Goal: Information Seeking & Learning: Check status

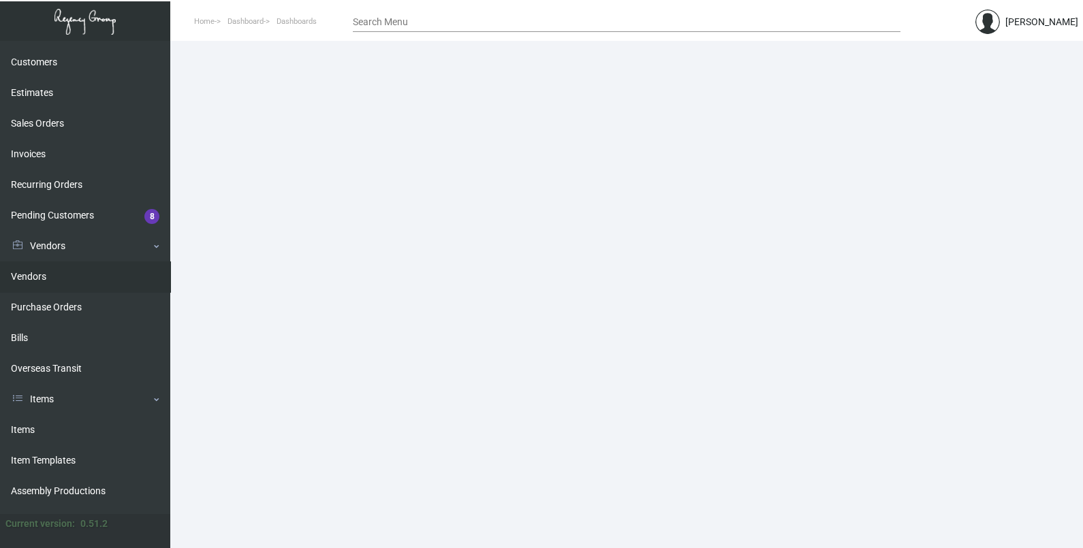
scroll to position [170, 0]
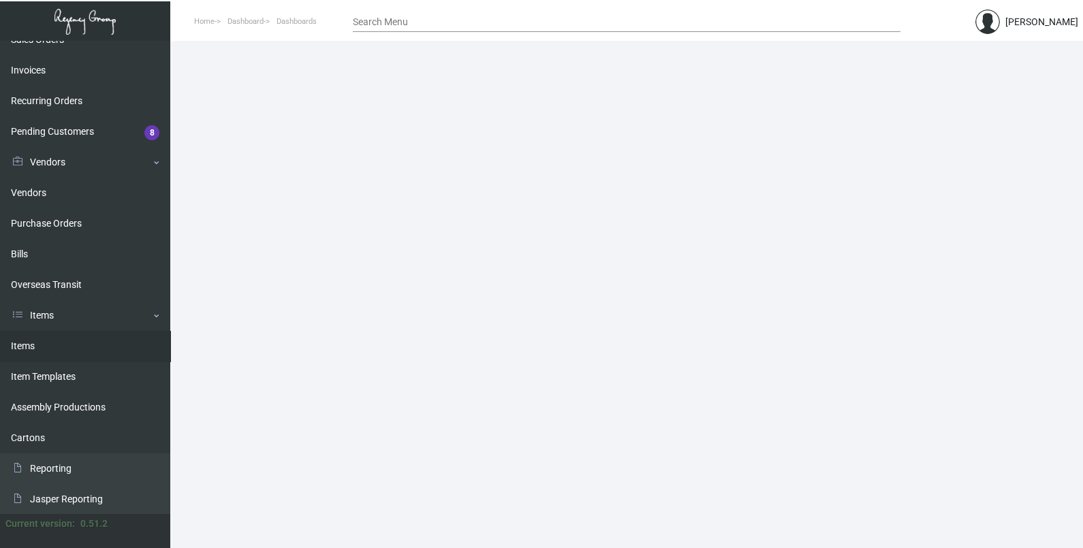
click at [61, 345] on link "Items" at bounding box center [85, 346] width 170 height 31
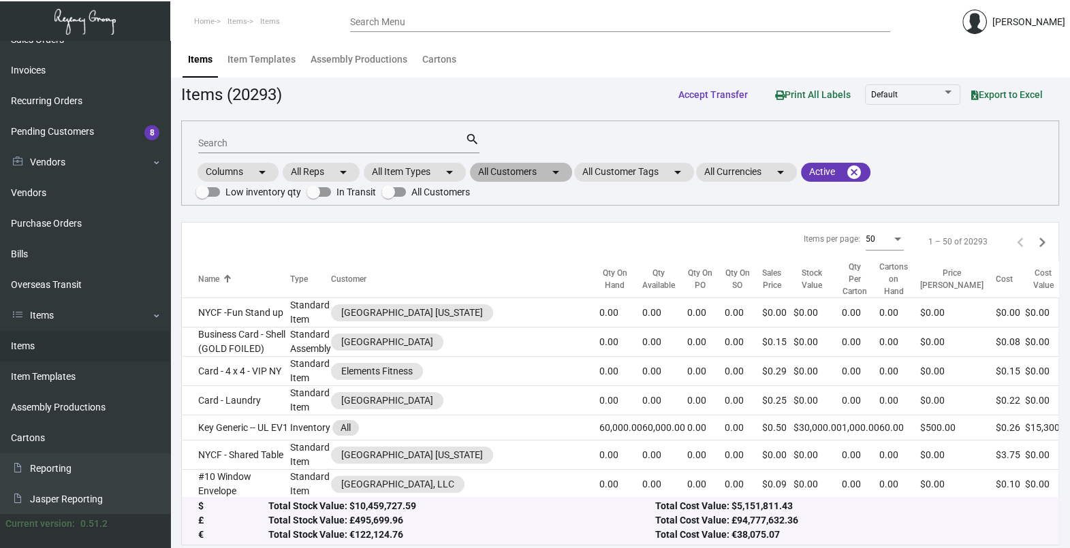
click at [559, 167] on mat-icon "arrow_drop_down" at bounding box center [556, 172] width 16 height 16
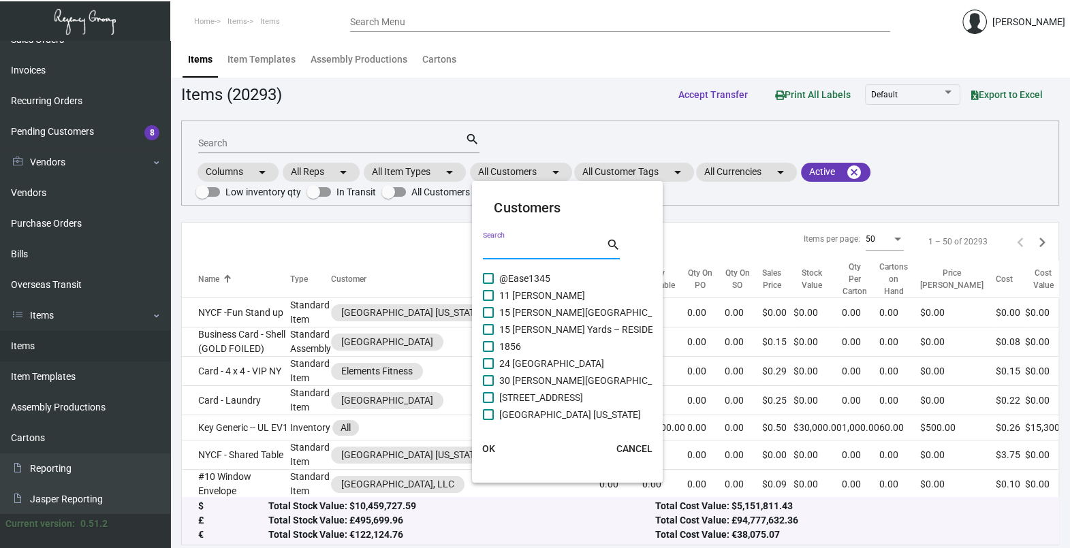
click at [539, 252] on input "Search" at bounding box center [544, 249] width 123 height 11
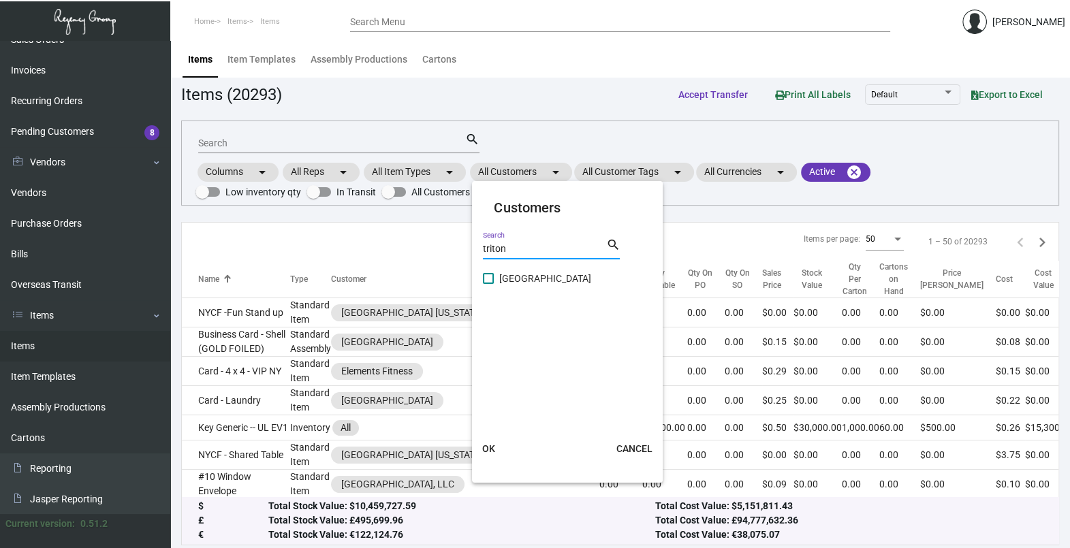
type input "triton"
click at [512, 281] on span "[GEOGRAPHIC_DATA]" at bounding box center [545, 278] width 92 height 16
click at [488, 284] on input "[GEOGRAPHIC_DATA]" at bounding box center [488, 284] width 1 height 1
checkbox input "true"
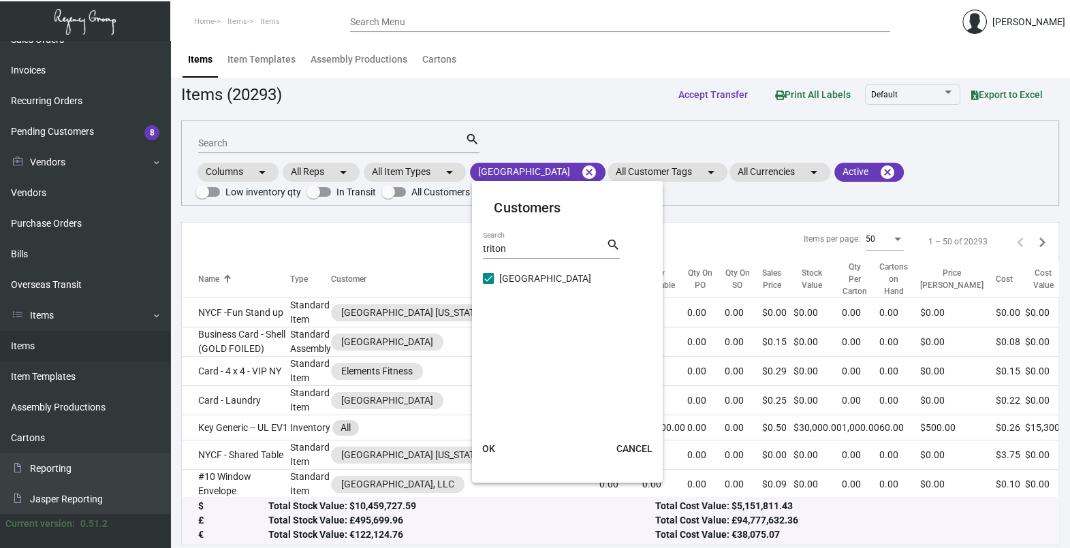
click at [481, 442] on button "OK" at bounding box center [489, 449] width 44 height 25
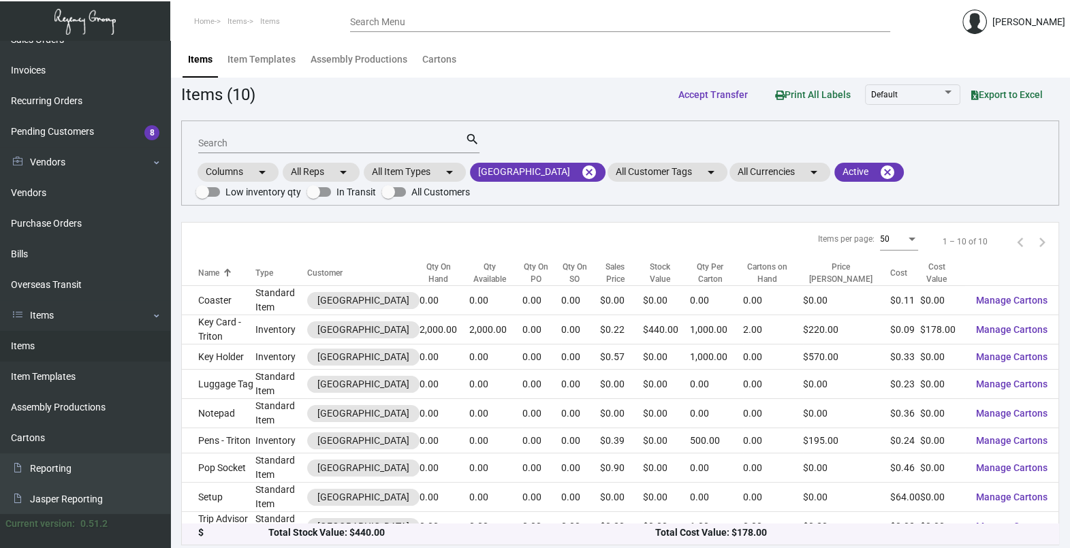
click at [262, 136] on div "Search" at bounding box center [331, 142] width 267 height 21
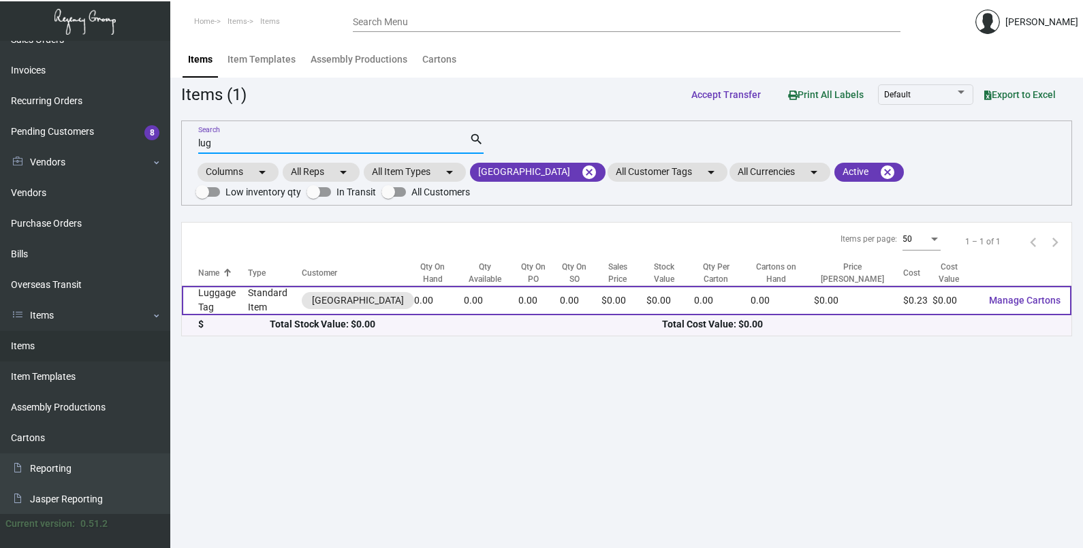
type input "lug"
click at [243, 298] on td "Luggage Tag" at bounding box center [215, 300] width 66 height 29
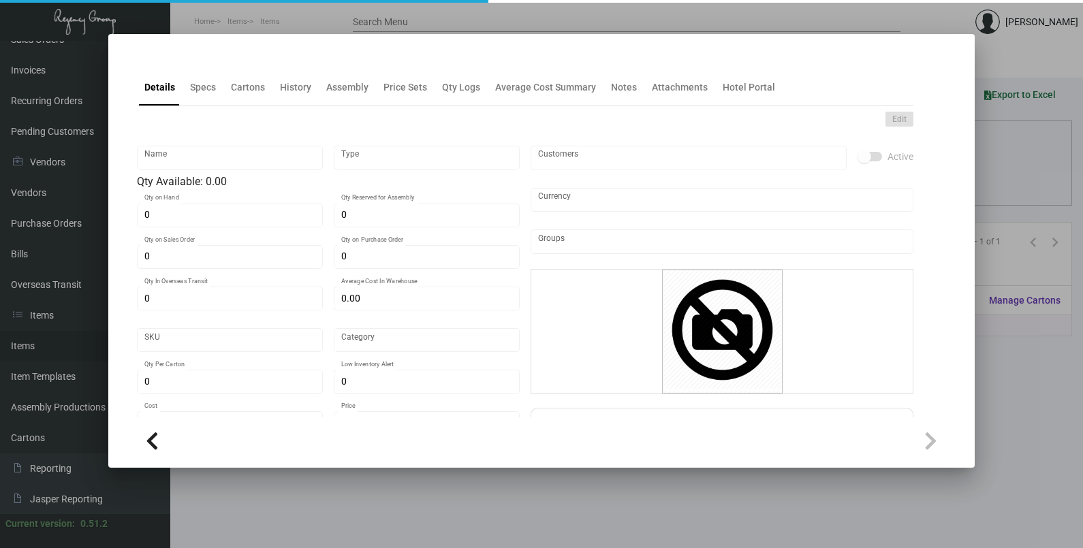
type input "Luggage Tag"
type input "Standard Item"
type input "$ 0.00"
type input "992-Luggage Tag -78"
type input "Standard"
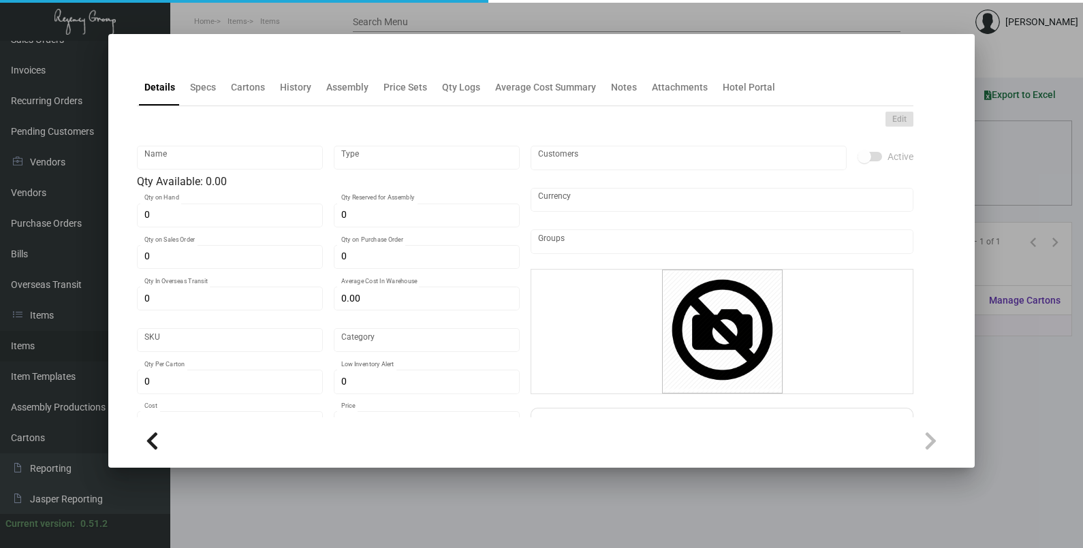
type input "$ 0.23309"
type input "$ 0.00"
checkbox input "true"
type input "United States Dollar $"
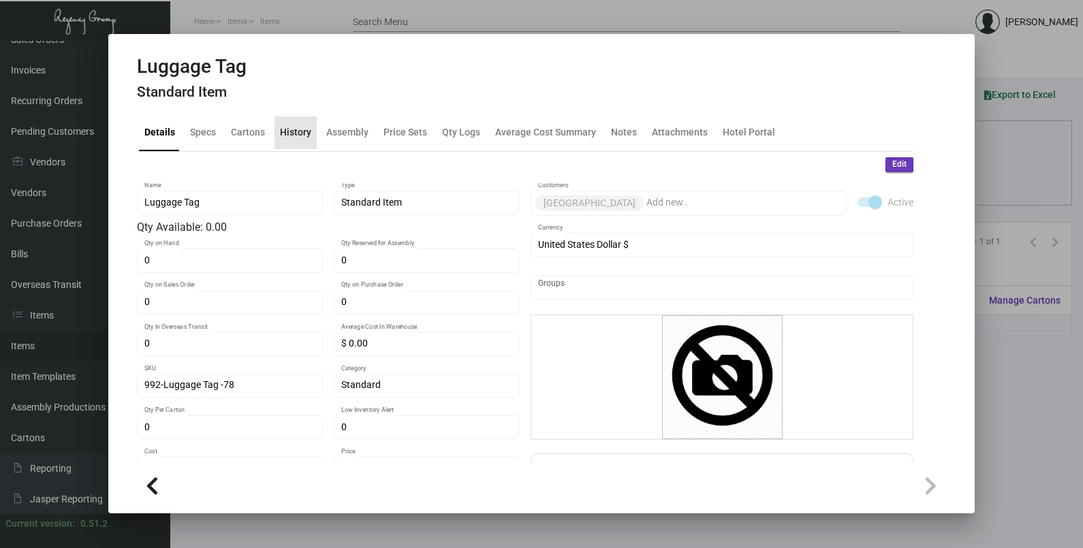
click at [286, 137] on div "History" at bounding box center [295, 132] width 31 height 14
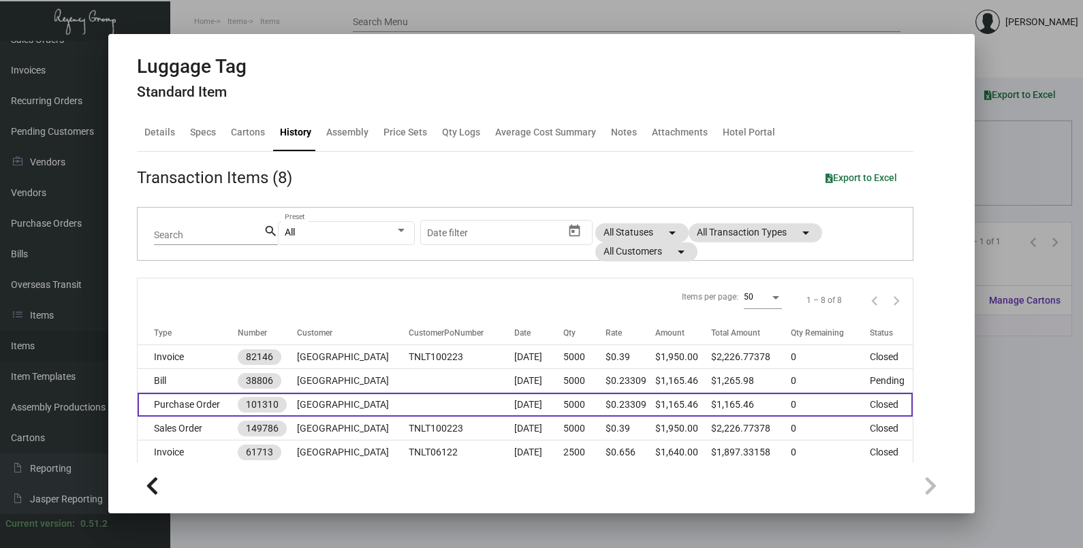
click at [440, 407] on td at bounding box center [462, 405] width 106 height 24
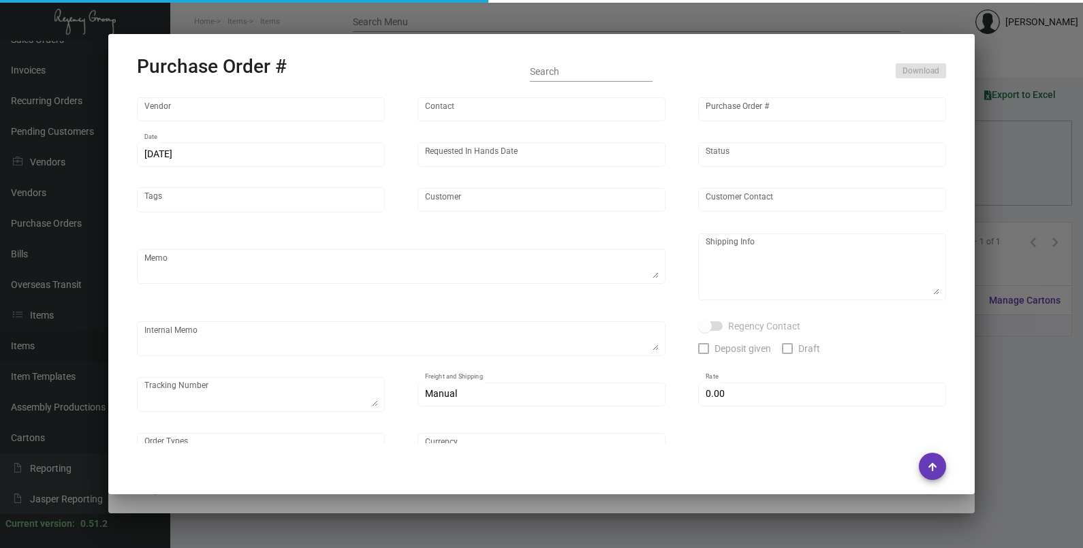
type input "SSP"
type input "[PERSON_NAME]"
type input "101310"
type input "[DATE]"
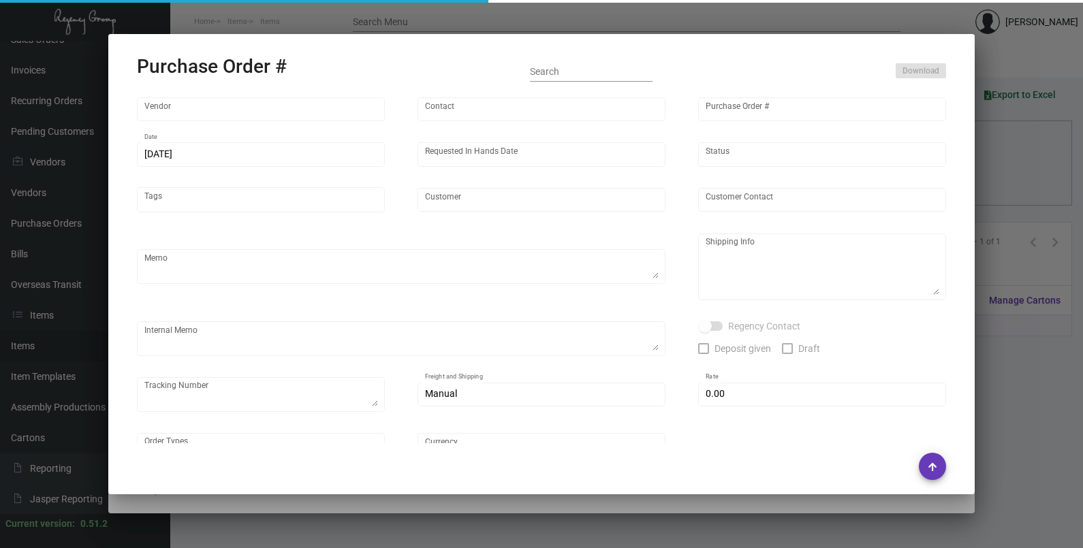
type input "[GEOGRAPHIC_DATA]"
type input "[PERSON_NAME]"
type textarea "Quote# 5269192 / Reorder - PO#90709"
type textarea "[GEOGRAPHIC_DATA] - [PERSON_NAME] [STREET_ADDRESS][PERSON_NAME]"
type textarea "*****Sales Tax in the amount of $100.52 is being added to Shipping.*****"
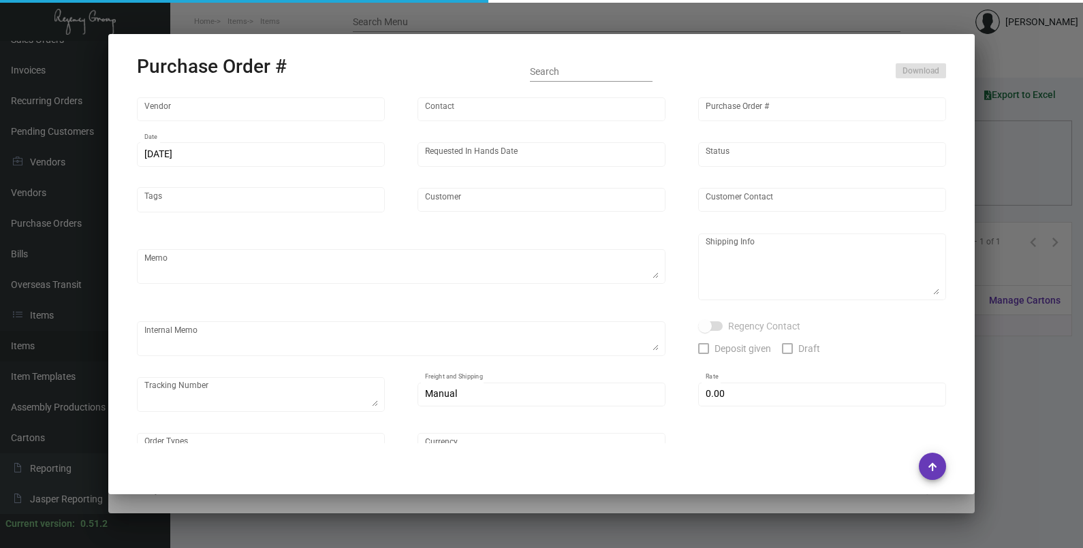
type input "$ 0.00"
type input "United States Dollar $"
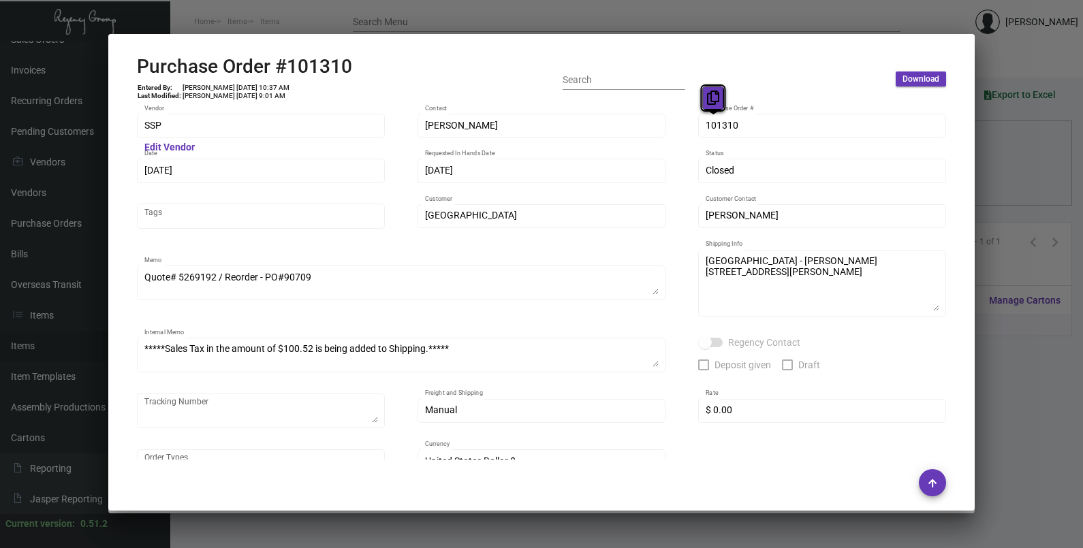
drag, startPoint x: 724, startPoint y: 127, endPoint x: 712, endPoint y: 104, distance: 25.6
click at [712, 104] on icon at bounding box center [713, 98] width 12 height 14
drag, startPoint x: 155, startPoint y: 174, endPoint x: 161, endPoint y: 144, distance: 29.9
click at [161, 144] on icon at bounding box center [167, 143] width 12 height 14
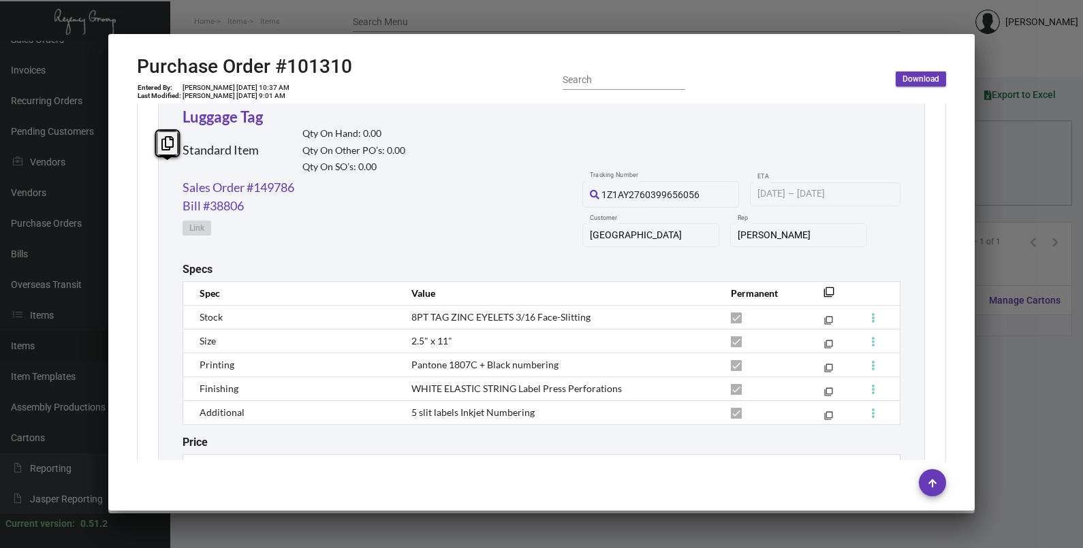
scroll to position [742, 0]
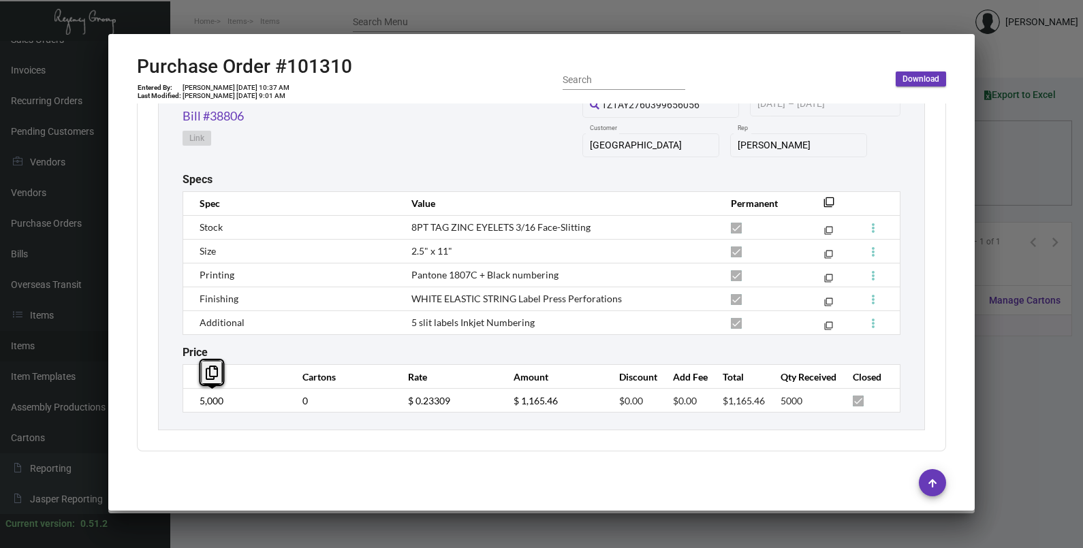
click at [185, 417] on div "Luggage Tag Standard Item Qty On Hand: 0.00 Qty On Other PO’s: 0.00 Qty On SO’s…" at bounding box center [541, 214] width 767 height 432
click at [385, 409] on tr "5,000 0 $ 0.23309 $ 1,165.46 $0.00 $0.00 $1,165.46 5000" at bounding box center [541, 401] width 717 height 24
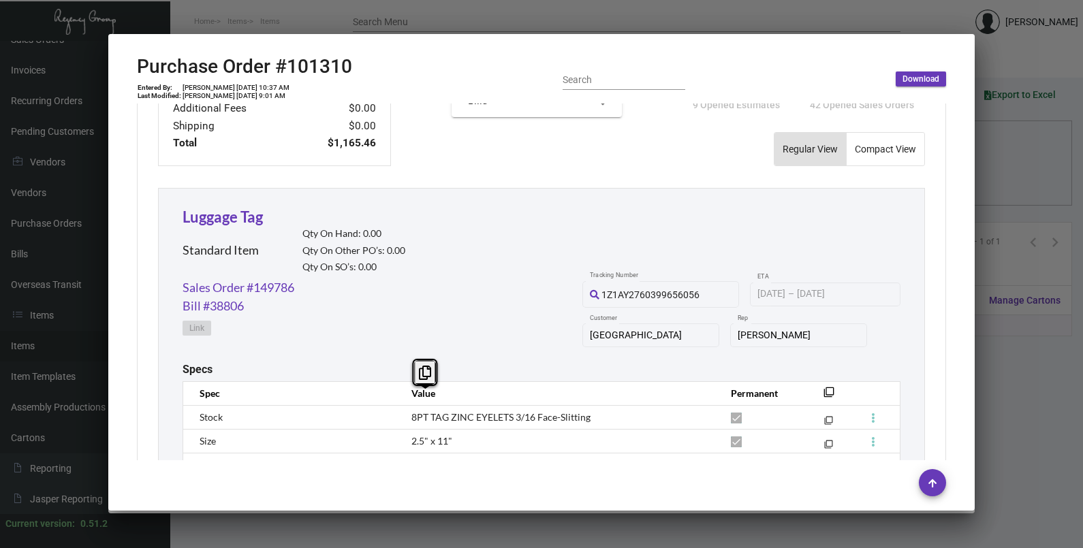
scroll to position [402, 0]
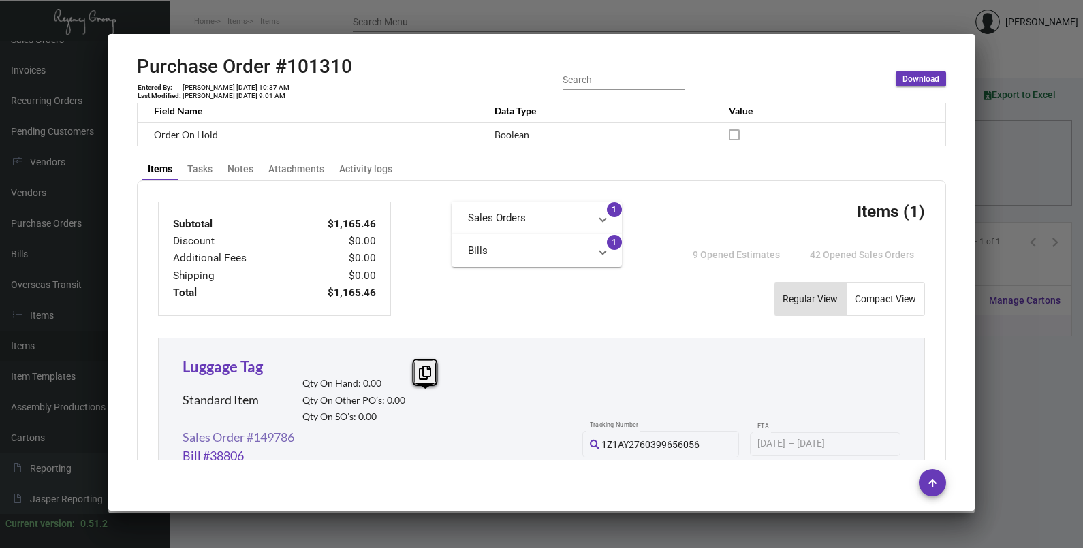
click at [259, 434] on link "Sales Order #149786" at bounding box center [239, 437] width 112 height 18
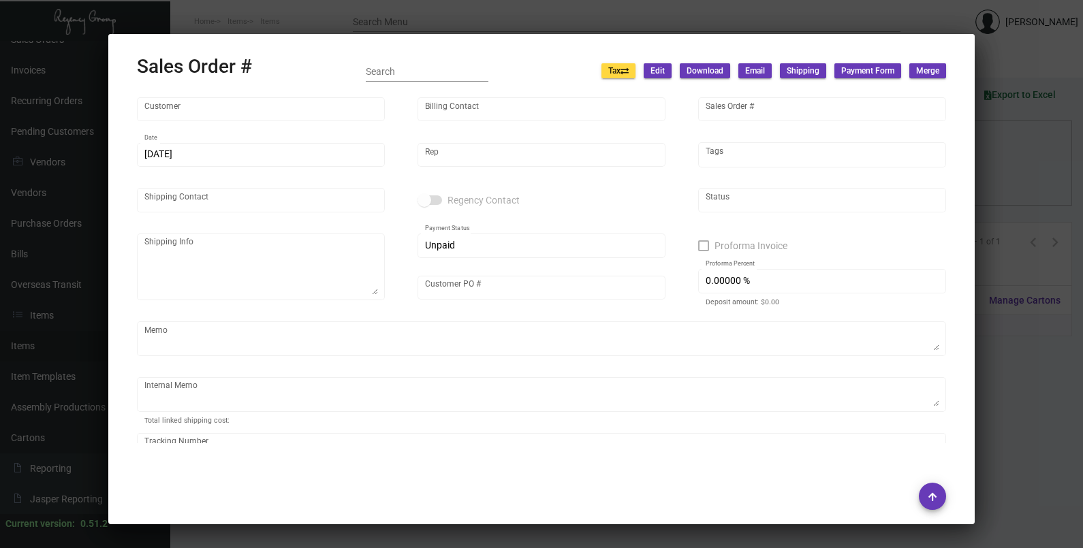
type input "[GEOGRAPHIC_DATA]"
type input "[PERSON_NAME]"
type input "149786"
type input "[DATE]"
type input "[PERSON_NAME]"
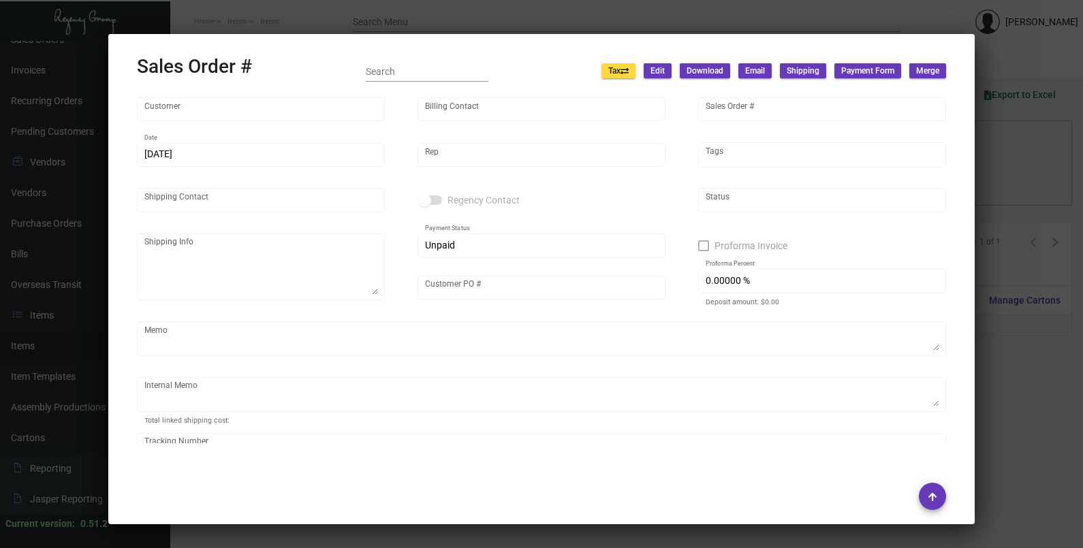
type input "[PERSON_NAME]"
type textarea "[GEOGRAPHIC_DATA] - [PERSON_NAME] [STREET_ADDRESS][PERSON_NAME]"
type input "TNLT100223"
type textarea "[DATE] Shipped from SSP by UPS Ground Cost $72.56"
type input "United States Dollar $"
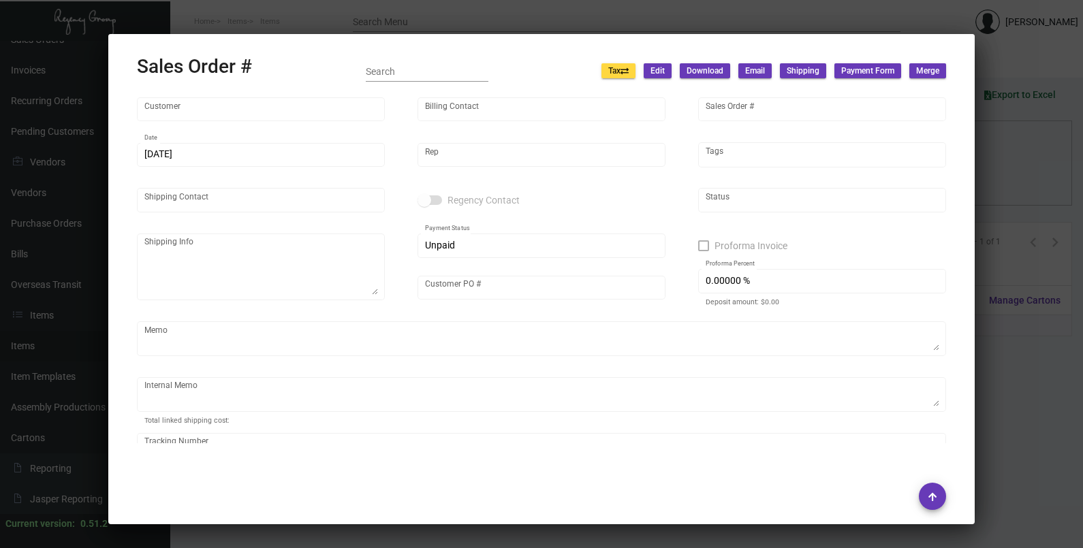
type input "$ 99.87"
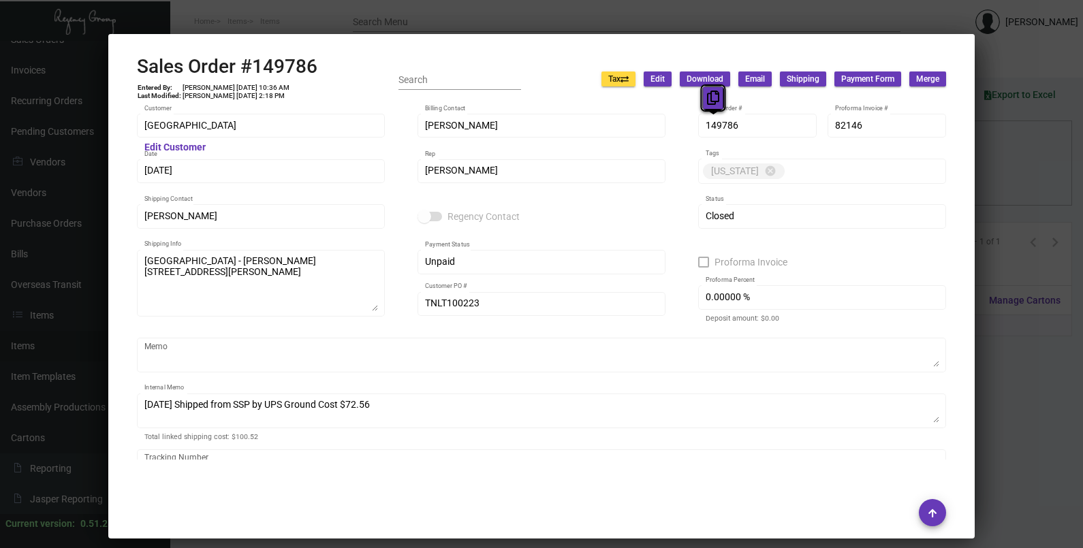
click at [708, 97] on icon at bounding box center [713, 98] width 12 height 14
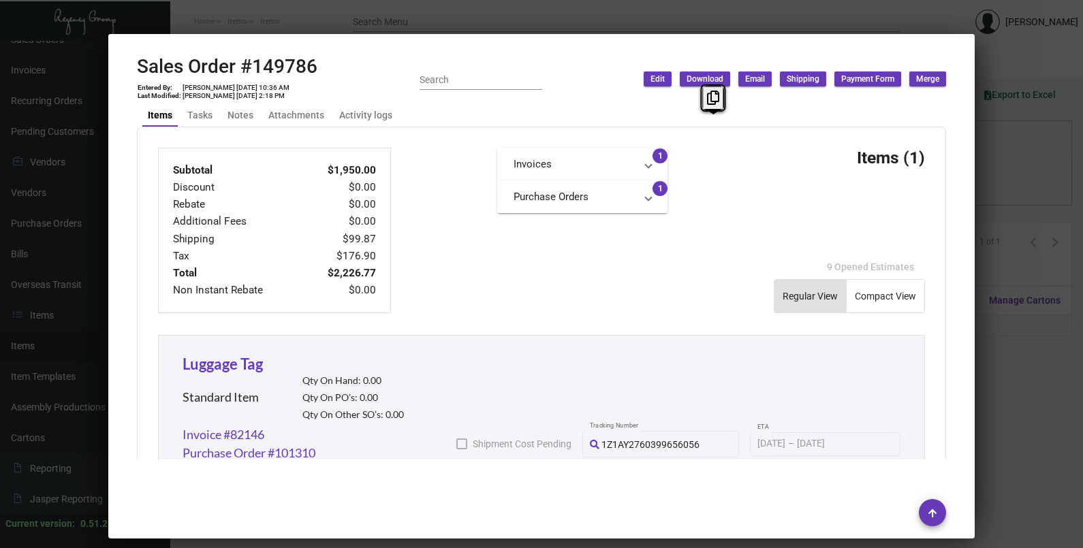
scroll to position [806, 0]
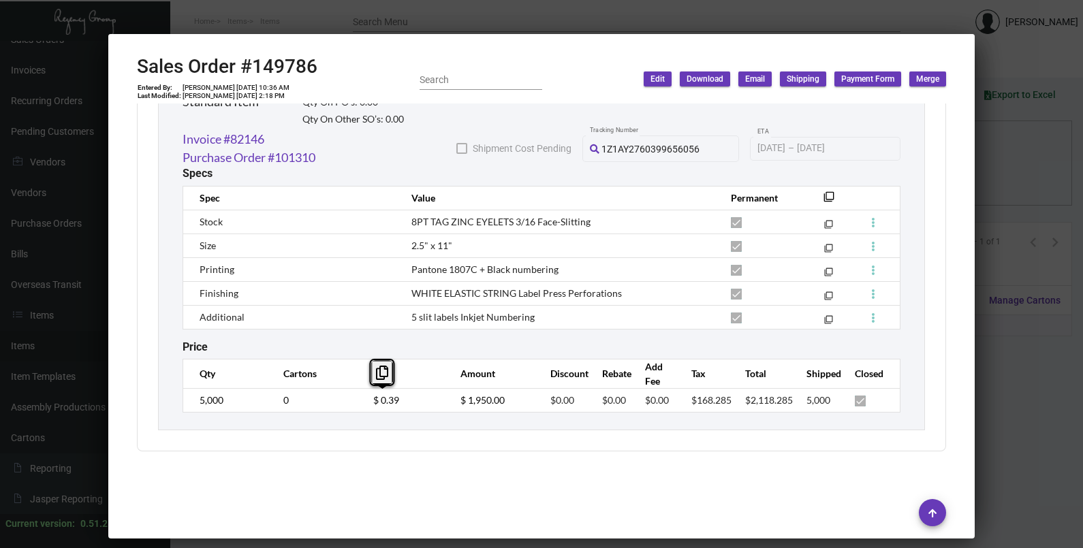
click at [360, 403] on td "$ 0.39" at bounding box center [403, 400] width 87 height 24
